Goal: Use online tool/utility: Utilize a website feature to perform a specific function

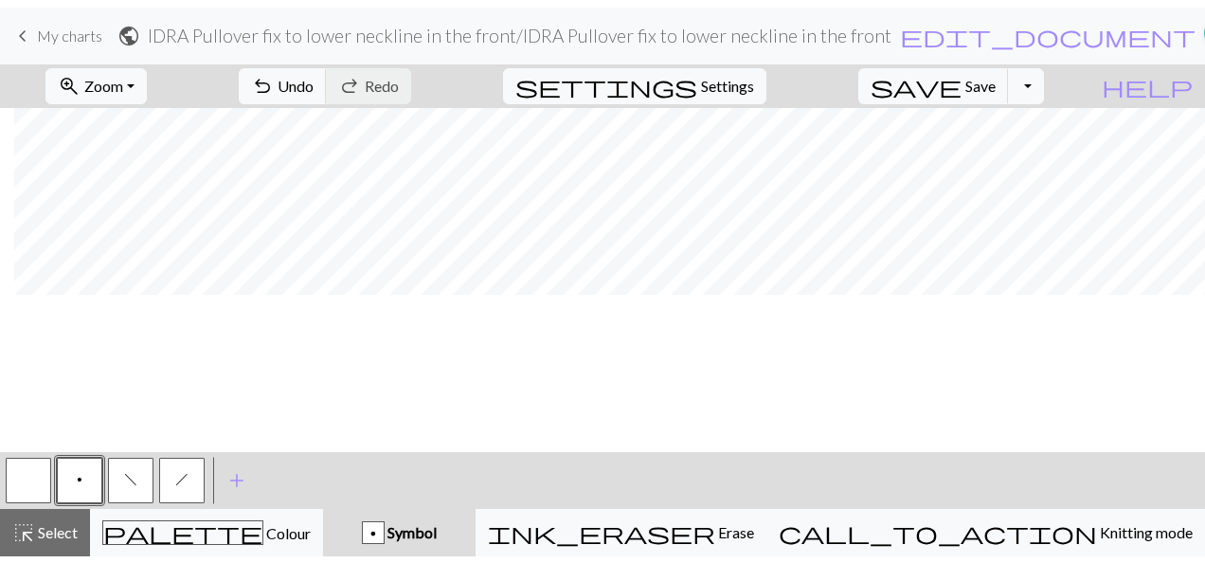
scroll to position [0, 1232]
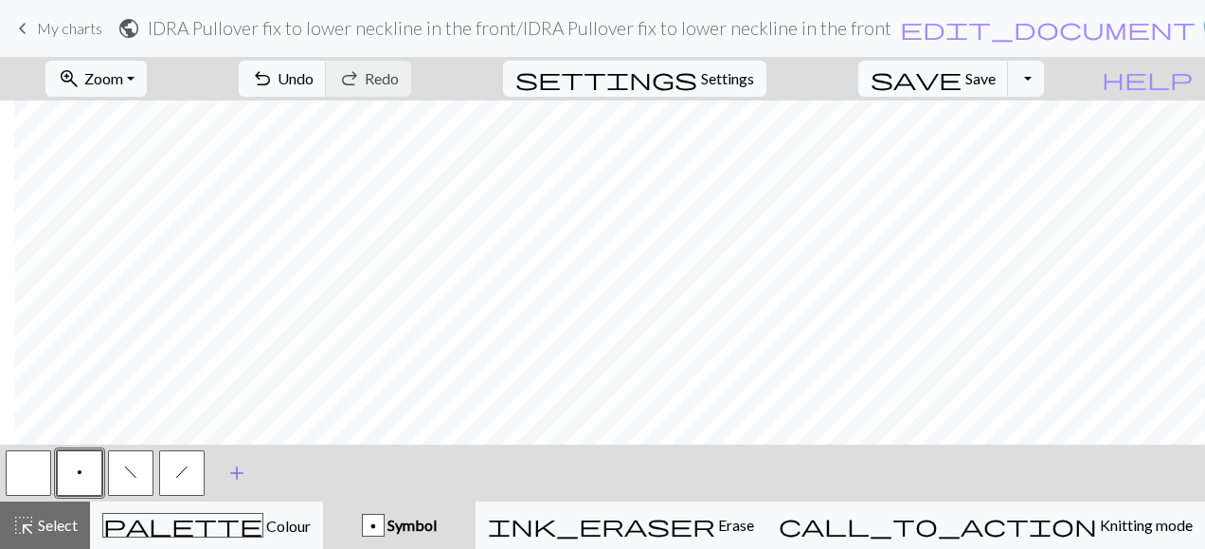
click at [238, 472] on span "add" at bounding box center [236, 473] width 23 height 27
click at [288, 470] on span "add" at bounding box center [288, 473] width 23 height 27
click at [239, 467] on button "button" at bounding box center [232, 472] width 45 height 45
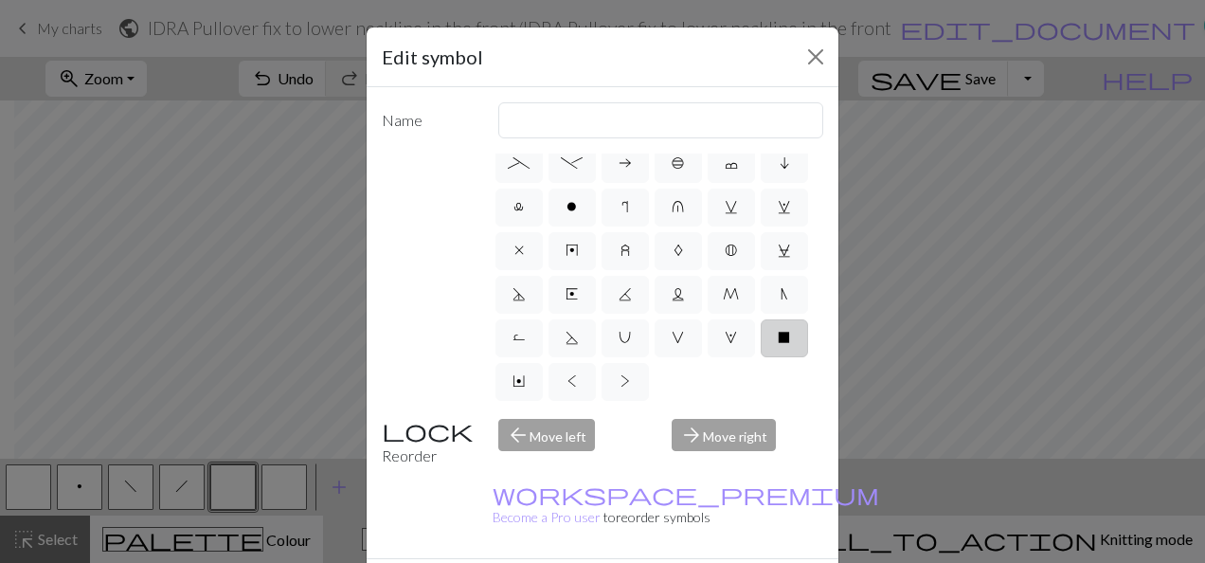
scroll to position [491, 0]
click at [514, 243] on span "x" at bounding box center [518, 250] width 9 height 15
radio input "true"
type input "no stitch"
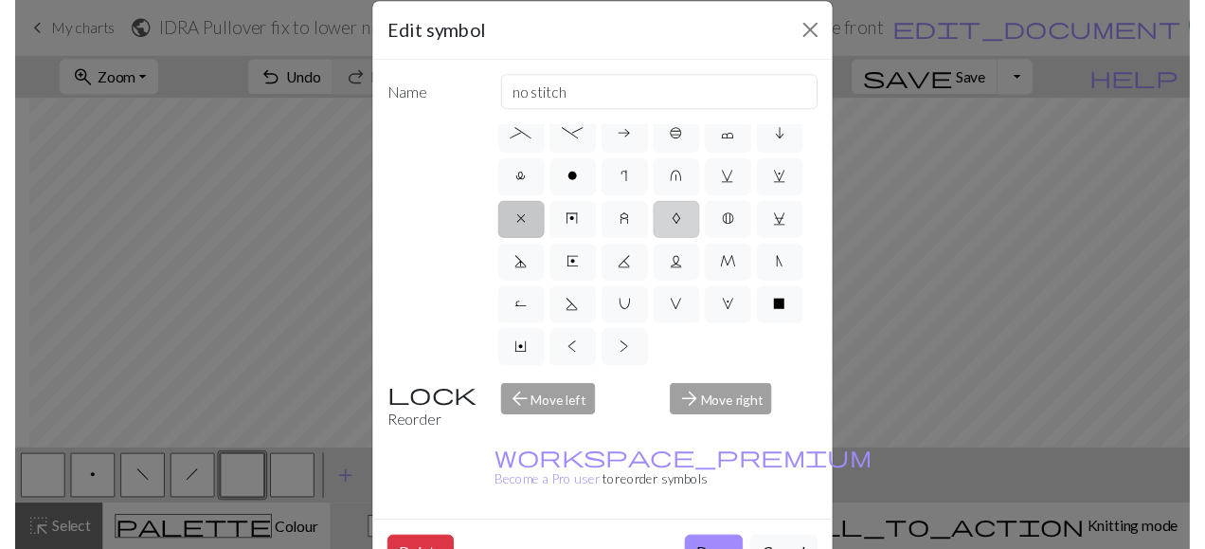
scroll to position [0, 0]
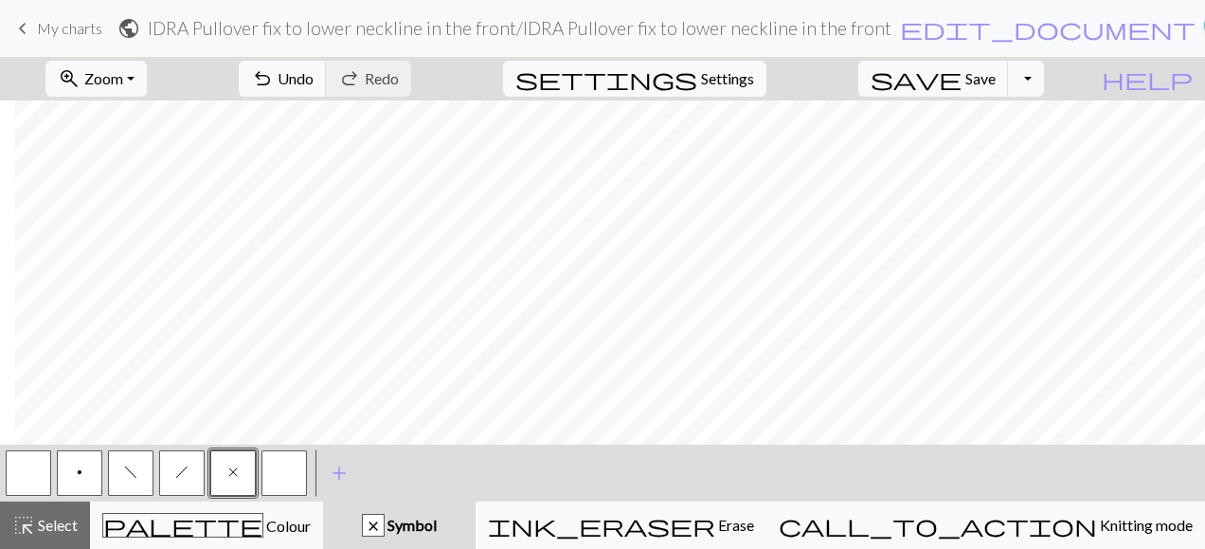
click at [22, 474] on button "button" at bounding box center [28, 472] width 45 height 45
drag, startPoint x: 243, startPoint y: 475, endPoint x: 255, endPoint y: 467, distance: 14.5
click at [244, 473] on button "x" at bounding box center [232, 472] width 45 height 45
click at [147, 81] on button "zoom_in Zoom Zoom" at bounding box center [95, 79] width 101 height 36
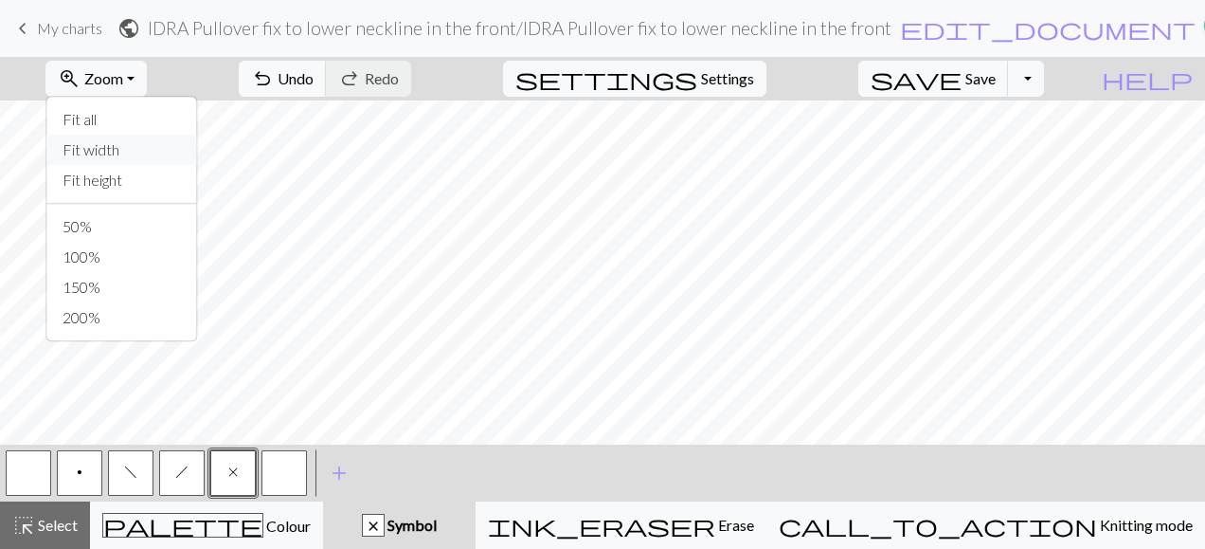
click at [133, 146] on button "Fit width" at bounding box center [122, 150] width 150 height 30
click at [147, 81] on button "zoom_in Zoom Zoom" at bounding box center [95, 79] width 101 height 36
click at [1090, 75] on div "zoom_in Zoom Zoom Fit all Fit width Fit height 50% 100% 150% 200% undo Undo Und…" at bounding box center [545, 79] width 1090 height 44
click at [81, 469] on span "p" at bounding box center [80, 471] width 6 height 15
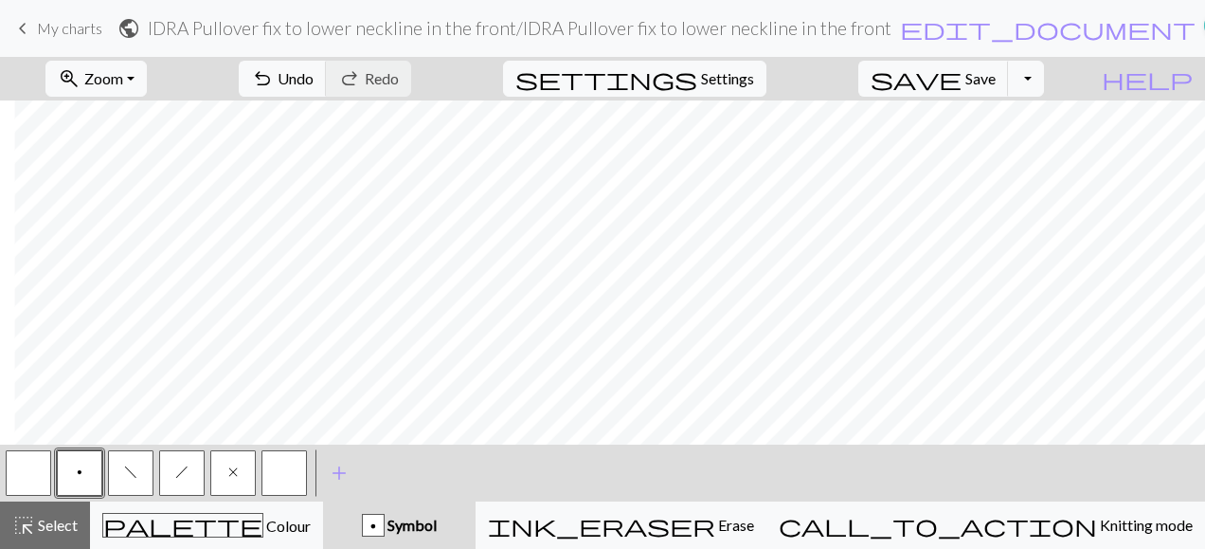
click at [238, 470] on button "x" at bounding box center [232, 472] width 45 height 45
click at [25, 476] on button "button" at bounding box center [28, 472] width 45 height 45
click at [241, 463] on button "x" at bounding box center [232, 472] width 45 height 45
click at [29, 490] on button "button" at bounding box center [28, 472] width 45 height 45
click at [137, 476] on button "f" at bounding box center [130, 472] width 45 height 45
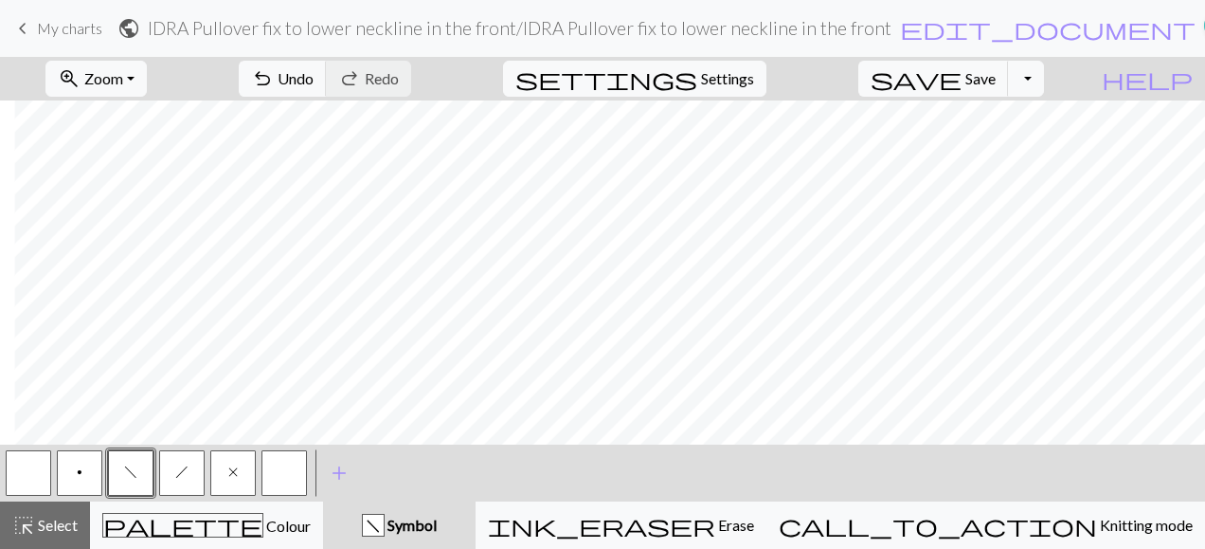
click at [29, 472] on button "button" at bounding box center [28, 472] width 45 height 45
click at [135, 476] on span "f" at bounding box center [130, 471] width 13 height 15
click at [34, 477] on button "button" at bounding box center [28, 472] width 45 height 45
click at [233, 476] on span "x" at bounding box center [232, 471] width 9 height 15
click at [29, 476] on button "button" at bounding box center [28, 472] width 45 height 45
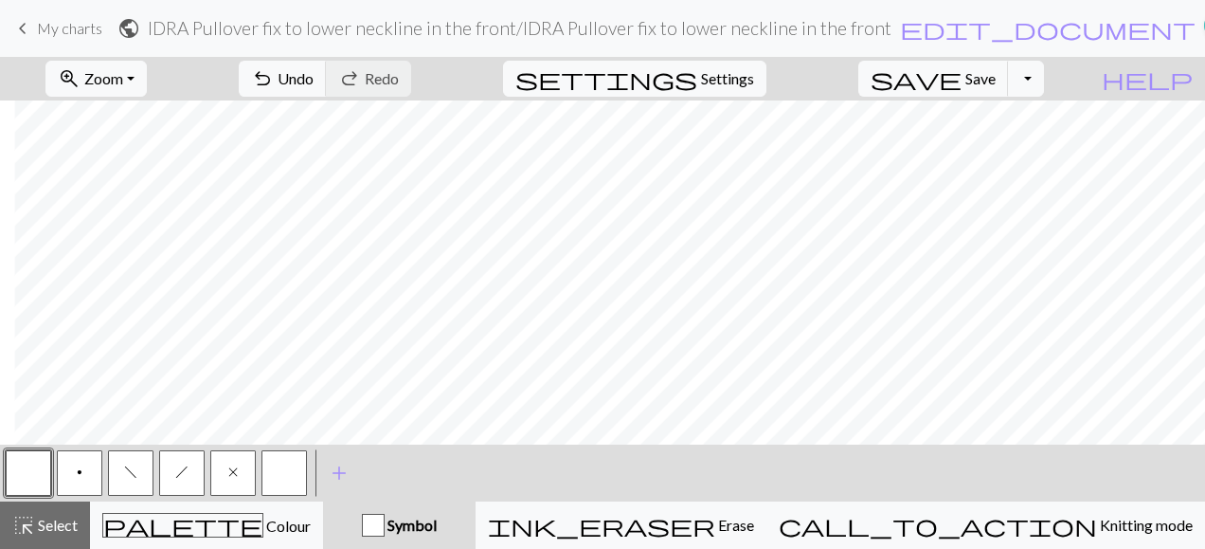
click at [238, 468] on button "x" at bounding box center [232, 472] width 45 height 45
click at [66, 483] on button "p" at bounding box center [79, 472] width 45 height 45
drag, startPoint x: 32, startPoint y: 473, endPoint x: 138, endPoint y: 436, distance: 112.4
click at [40, 468] on button "button" at bounding box center [28, 472] width 45 height 45
click at [82, 465] on button "p" at bounding box center [79, 472] width 45 height 45
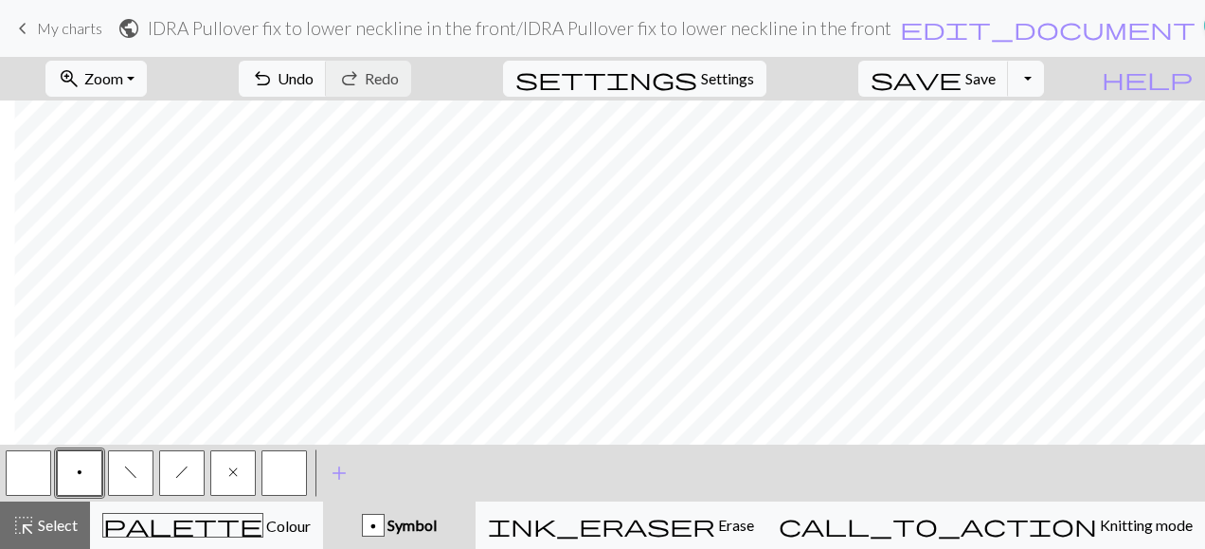
click at [225, 469] on button "x" at bounding box center [232, 472] width 45 height 45
click at [191, 477] on button "h" at bounding box center [181, 472] width 45 height 45
click at [28, 469] on button "button" at bounding box center [28, 472] width 45 height 45
click at [174, 473] on button "h" at bounding box center [181, 472] width 45 height 45
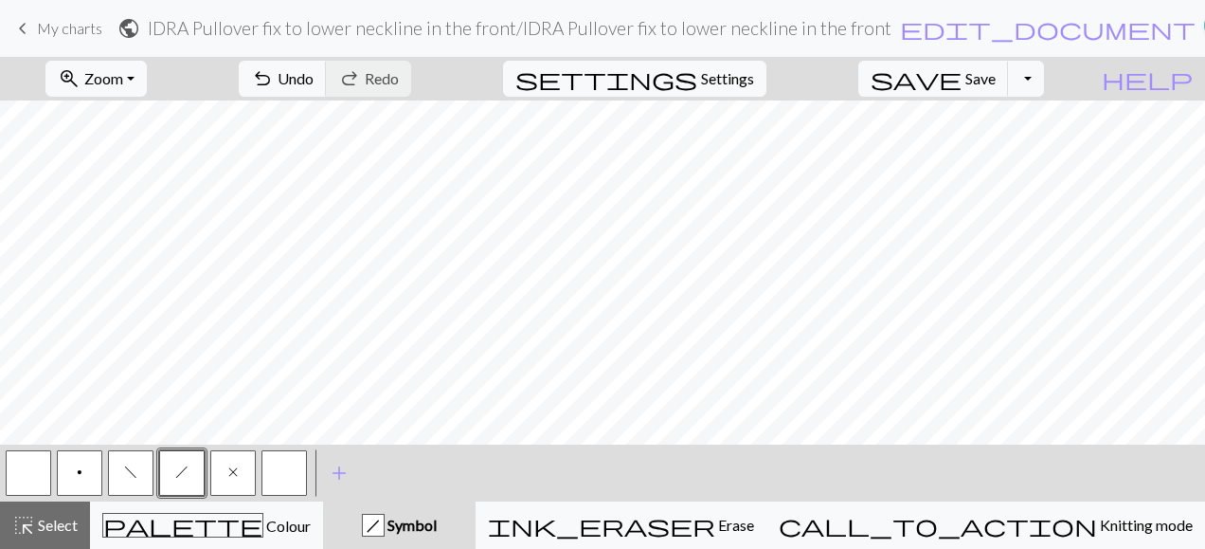
click at [32, 466] on button "button" at bounding box center [28, 472] width 45 height 45
click at [184, 473] on span "h" at bounding box center [181, 471] width 13 height 15
click at [240, 479] on button "x" at bounding box center [232, 472] width 45 height 45
click at [175, 481] on button "h" at bounding box center [181, 472] width 45 height 45
click at [14, 479] on button "button" at bounding box center [28, 472] width 45 height 45
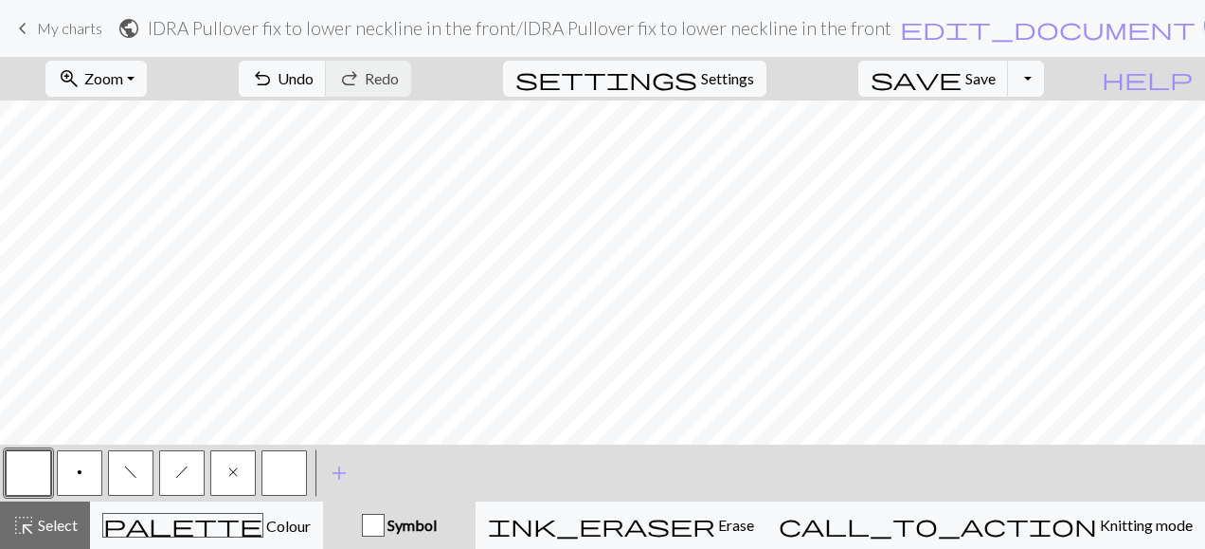
click at [189, 479] on button "h" at bounding box center [181, 472] width 45 height 45
click at [19, 469] on button "button" at bounding box center [28, 472] width 45 height 45
click at [174, 479] on button "h" at bounding box center [181, 472] width 45 height 45
click at [33, 476] on button "button" at bounding box center [28, 472] width 45 height 45
drag, startPoint x: 185, startPoint y: 481, endPoint x: 280, endPoint y: 439, distance: 103.9
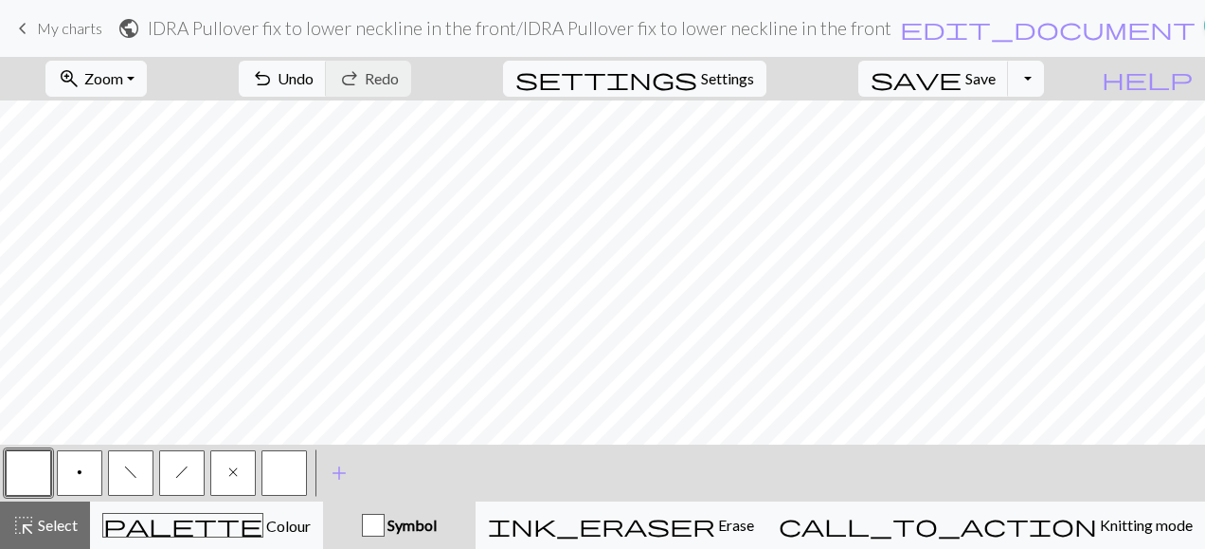
click at [189, 479] on button "h" at bounding box center [181, 472] width 45 height 45
drag, startPoint x: 37, startPoint y: 464, endPoint x: 49, endPoint y: 460, distance: 12.9
click at [38, 464] on button "button" at bounding box center [28, 472] width 45 height 45
drag, startPoint x: 81, startPoint y: 478, endPoint x: 108, endPoint y: 470, distance: 27.6
click at [86, 478] on button "p" at bounding box center [79, 472] width 45 height 45
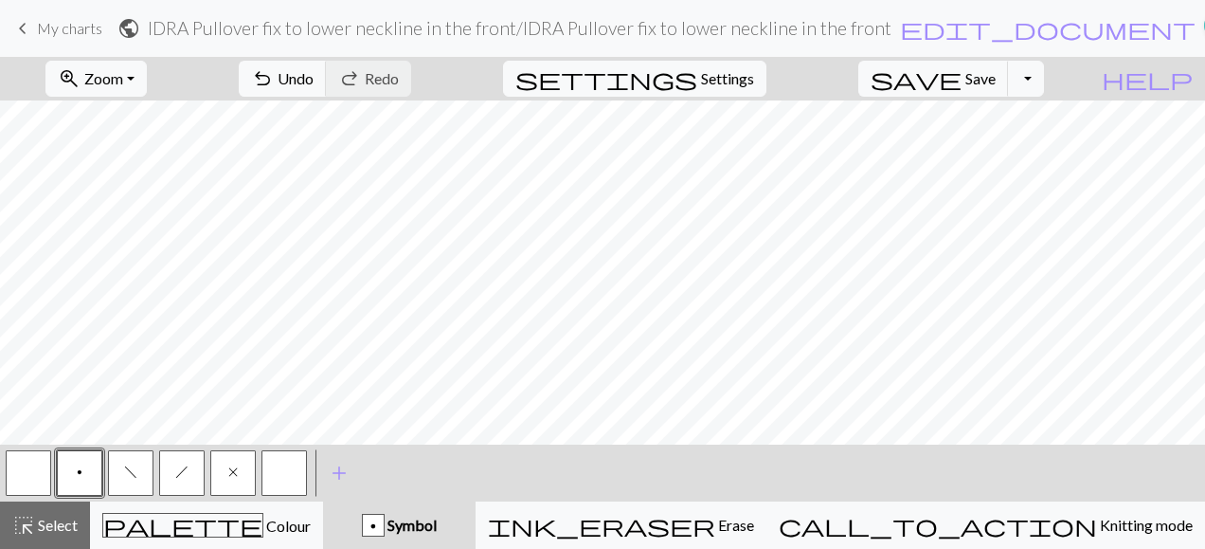
drag, startPoint x: 39, startPoint y: 468, endPoint x: 63, endPoint y: 457, distance: 26.3
click at [41, 466] on button "button" at bounding box center [28, 472] width 45 height 45
drag, startPoint x: 81, startPoint y: 475, endPoint x: 99, endPoint y: 459, distance: 23.5
click at [85, 470] on button "p" at bounding box center [79, 472] width 45 height 45
drag, startPoint x: 28, startPoint y: 473, endPoint x: 121, endPoint y: 443, distance: 97.4
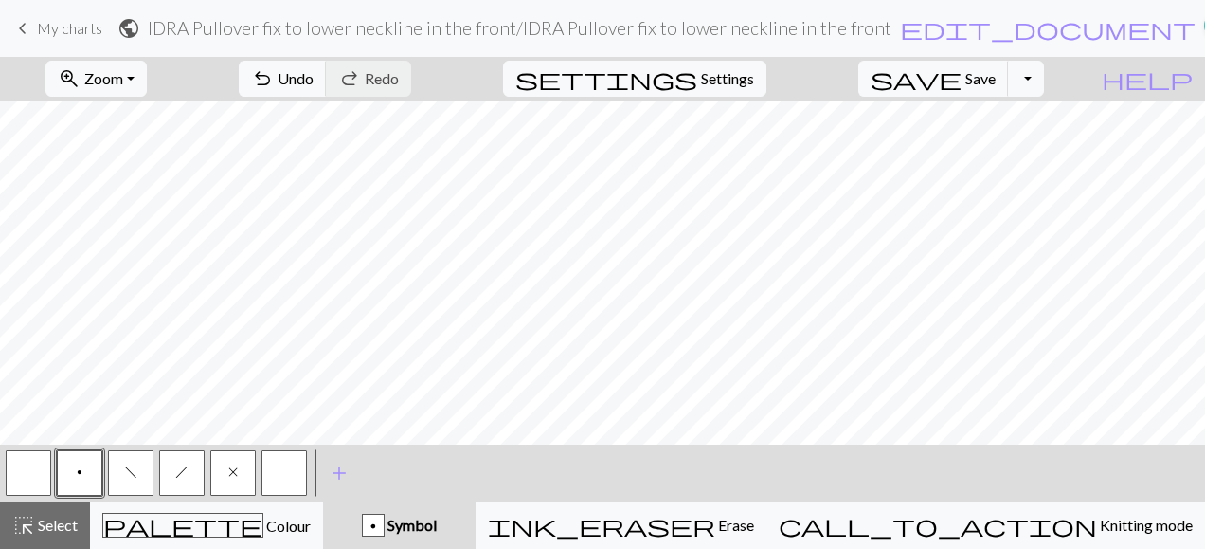
click at [30, 472] on button "button" at bounding box center [28, 472] width 45 height 45
click at [87, 479] on button "p" at bounding box center [79, 472] width 45 height 45
drag, startPoint x: 184, startPoint y: 478, endPoint x: 210, endPoint y: 470, distance: 27.9
click at [185, 478] on span "h" at bounding box center [181, 471] width 13 height 15
click at [84, 481] on button "p" at bounding box center [79, 472] width 45 height 45
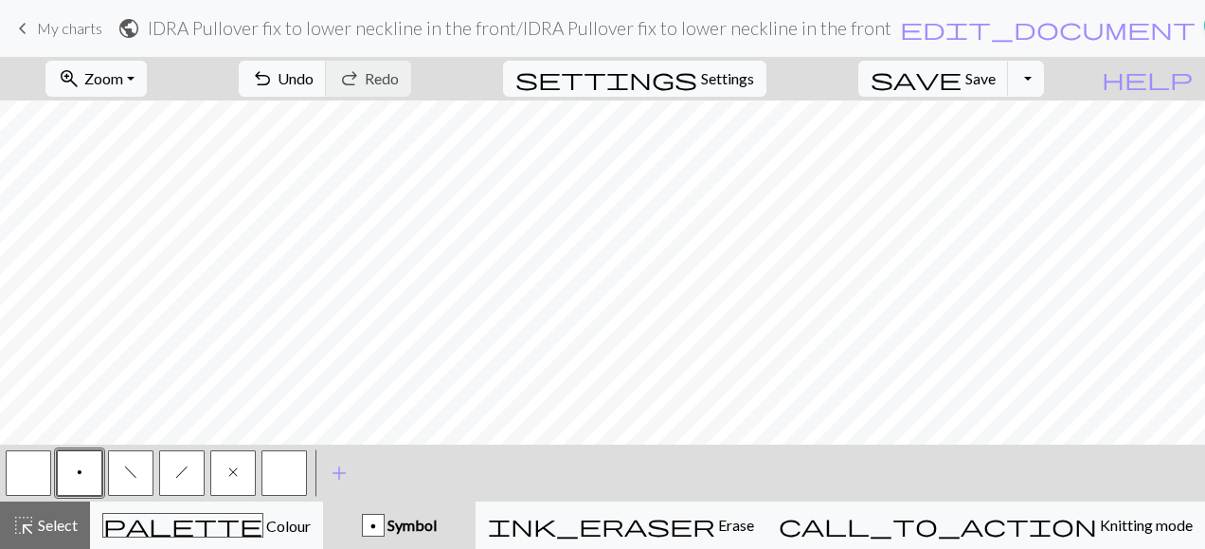
drag, startPoint x: 32, startPoint y: 478, endPoint x: 112, endPoint y: 432, distance: 91.7
click at [36, 476] on button "button" at bounding box center [28, 472] width 45 height 45
click at [85, 478] on button "p" at bounding box center [79, 472] width 45 height 45
click at [178, 475] on span "h" at bounding box center [181, 471] width 13 height 15
click at [30, 481] on button "button" at bounding box center [28, 472] width 45 height 45
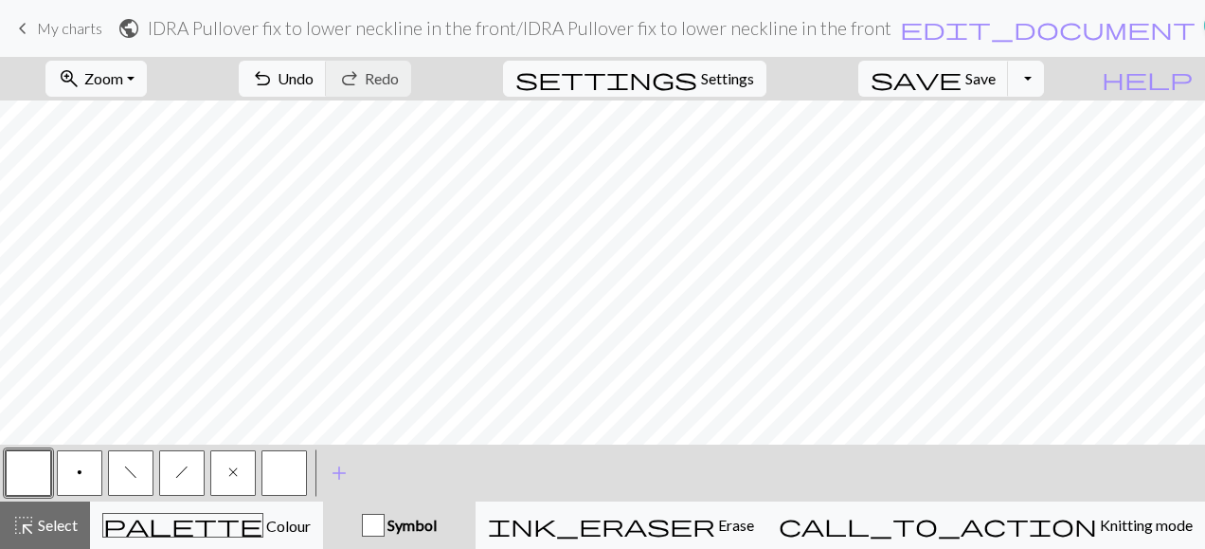
click at [83, 475] on button "p" at bounding box center [79, 472] width 45 height 45
click at [32, 472] on button "button" at bounding box center [28, 472] width 45 height 45
click at [74, 479] on button "p" at bounding box center [79, 472] width 45 height 45
